Goal: Obtain resource: Obtain resource

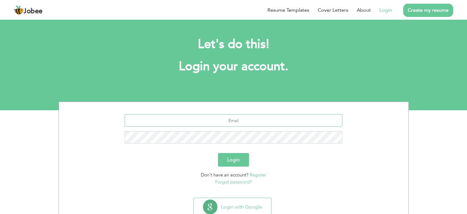
click at [246, 122] on input "text" at bounding box center [234, 120] width 218 height 12
type input "[EMAIL_ADDRESS][DOMAIN_NAME]"
click at [218, 153] on button "Login" at bounding box center [233, 160] width 31 height 14
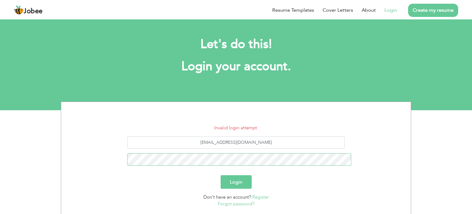
click at [221, 175] on button "Login" at bounding box center [236, 182] width 31 height 14
click at [229, 130] on form "Invalid login attempt. m.ahsanshoaib@gmail.com Login Don't have an account? Reg…" at bounding box center [236, 165] width 340 height 83
click at [235, 175] on button "Login" at bounding box center [236, 182] width 31 height 14
drag, startPoint x: 266, startPoint y: 3, endPoint x: 208, endPoint y: 25, distance: 62.1
click at [208, 18] on div "Resume Templates Cover Letters About Login Create my resume" at bounding box center [236, 10] width 444 height 16
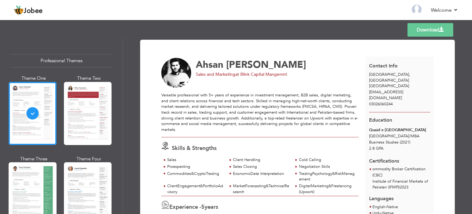
click at [433, 34] on link "Download" at bounding box center [430, 30] width 46 height 14
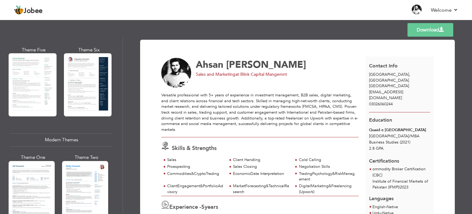
scroll to position [204, 0]
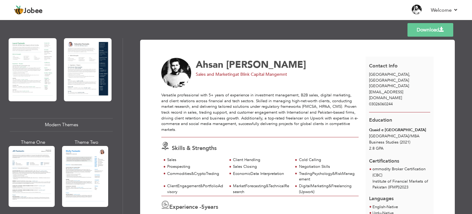
click at [73, 170] on div "Professional Themes Theme One Theme Two Theme Three Theme Four" at bounding box center [236, 125] width 472 height 175
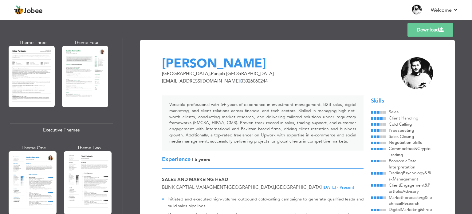
scroll to position [395, 0]
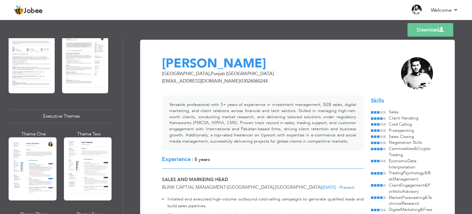
click at [80, 161] on div "Professional Themes Theme One Theme Two Theme Three Theme Four" at bounding box center [236, 125] width 472 height 175
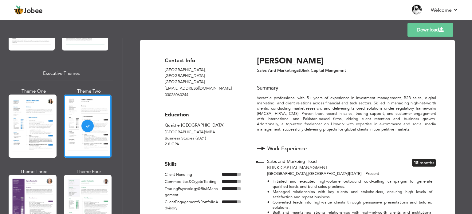
scroll to position [460, 0]
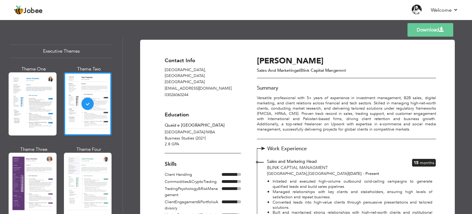
click at [74, 177] on div "Professional Themes Theme One Theme Two Theme Three Theme Four" at bounding box center [236, 125] width 472 height 175
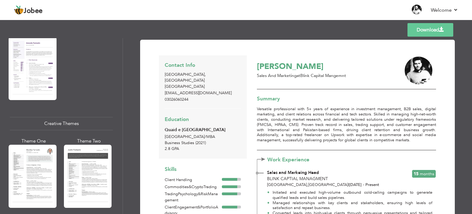
scroll to position [656, 0]
click at [53, 168] on div "Professional Themes Theme One Theme Two Theme Three Theme Four" at bounding box center [236, 125] width 472 height 175
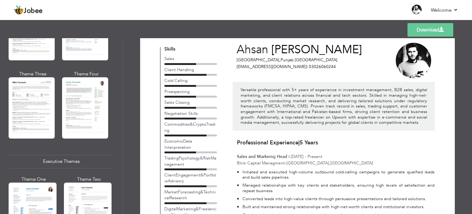
scroll to position [12, 0]
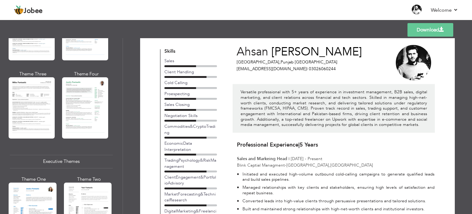
click at [427, 34] on link "Download" at bounding box center [430, 30] width 46 height 14
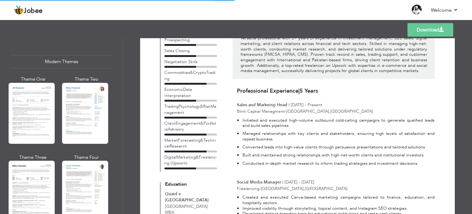
scroll to position [266, 0]
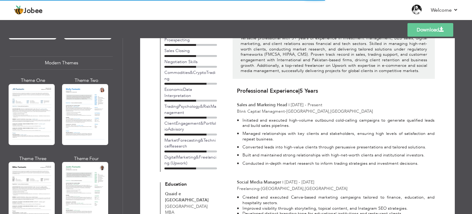
click at [49, 135] on div "Professional Themes Theme One Theme Two Theme Three Theme Four" at bounding box center [236, 125] width 472 height 175
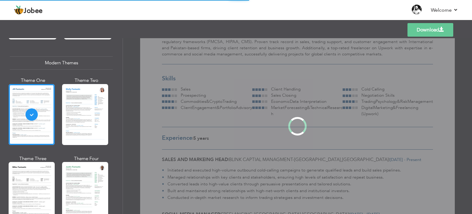
scroll to position [0, 0]
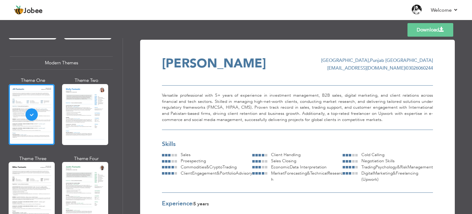
click at [420, 31] on link "Download" at bounding box center [430, 30] width 46 height 14
click at [92, 120] on div "Professional Themes Theme One Theme Two Theme Three Theme Four" at bounding box center [236, 125] width 472 height 175
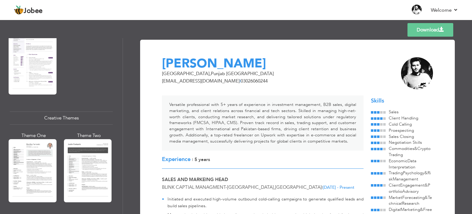
scroll to position [666, 0]
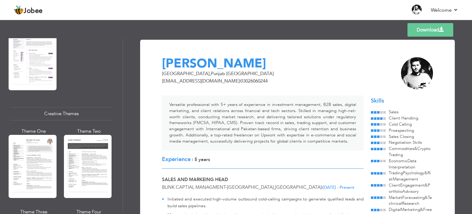
click at [44, 167] on div "Professional Themes Theme One Theme Two Theme Three Theme Four" at bounding box center [236, 125] width 472 height 175
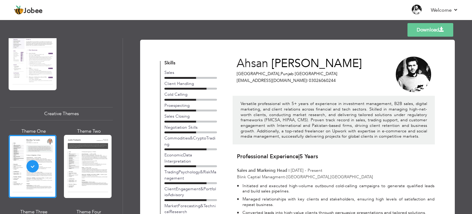
click at [85, 162] on div "Professional Themes Theme One Theme Two Theme Three Theme Four" at bounding box center [236, 125] width 472 height 175
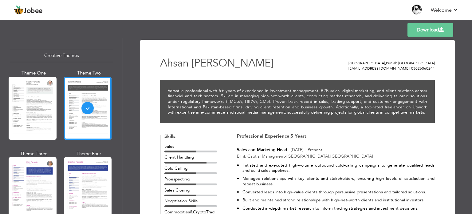
scroll to position [724, 0]
click at [74, 179] on div "Professional Themes Theme One Theme Two Theme Three Theme Four" at bounding box center [236, 125] width 472 height 175
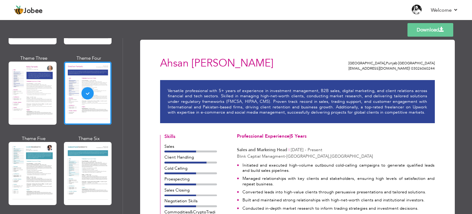
scroll to position [819, 0]
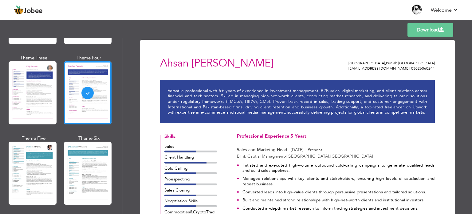
click at [79, 170] on div "Professional Themes Theme One Theme Two Theme Three Theme Four" at bounding box center [236, 125] width 472 height 175
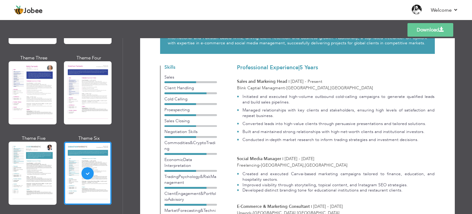
click at [421, 99] on p "Initiated and executed high-volume outbound cold-calling campaigns to generate …" at bounding box center [338, 99] width 192 height 11
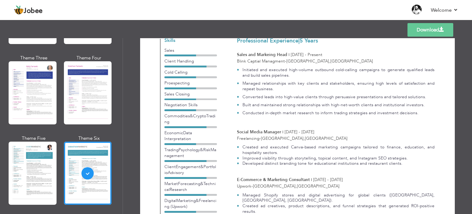
click at [386, 155] on div "Social Media Manager | Mar 2022 - Mar 2024 Freelancing - Faisalabad , Pakistan …" at bounding box center [336, 153] width 198 height 48
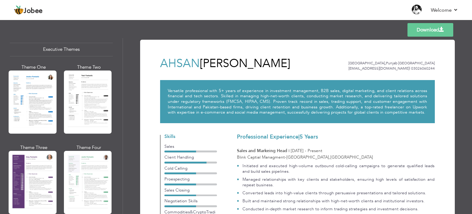
scroll to position [461, 0]
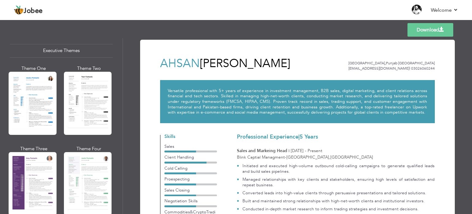
click at [33, 98] on div "Professional Themes Theme One Theme Two Theme Three Theme Four" at bounding box center [236, 125] width 472 height 175
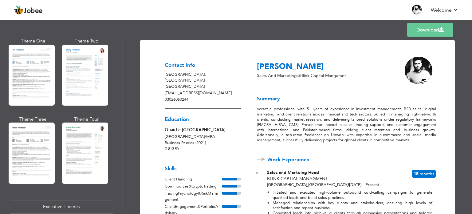
scroll to position [301, 0]
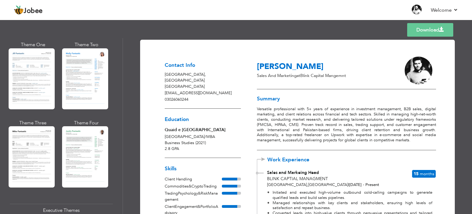
click at [437, 33] on link "Download" at bounding box center [430, 30] width 46 height 14
